Goal: Task Accomplishment & Management: Use online tool/utility

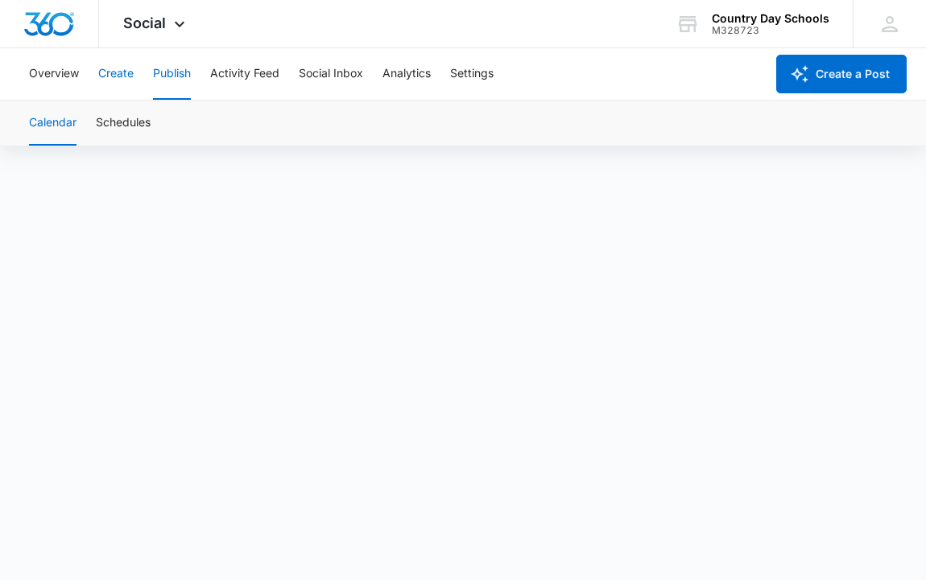
click at [117, 80] on button "Create" at bounding box center [115, 74] width 35 height 52
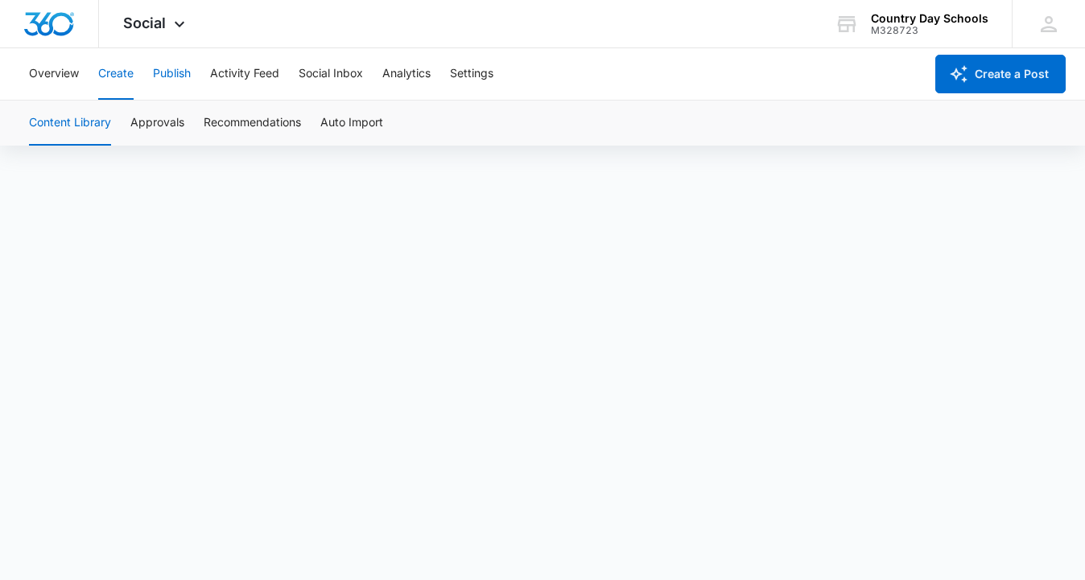
click at [175, 73] on button "Publish" at bounding box center [172, 74] width 38 height 52
